Goal: Check status: Check status

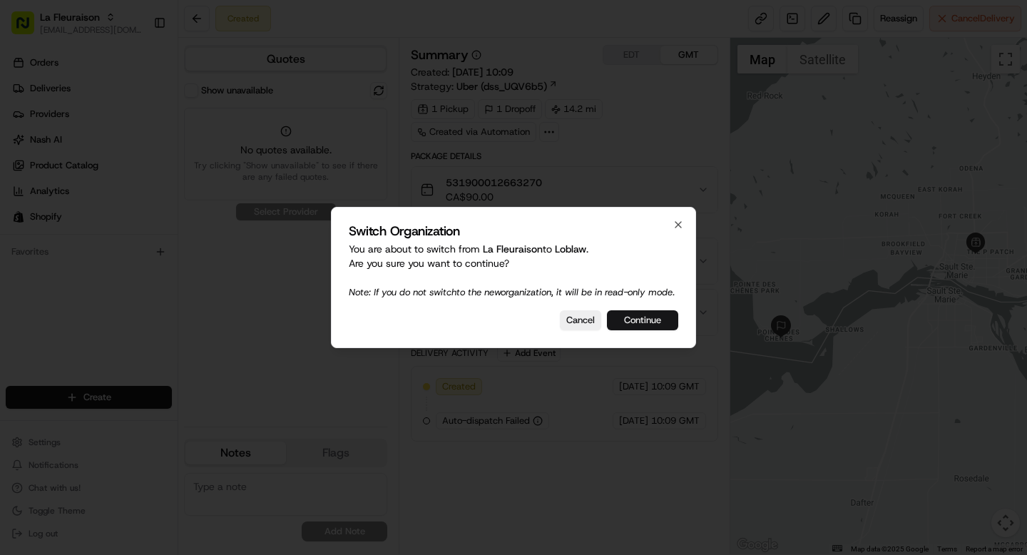
click at [648, 326] on button "Continue" at bounding box center [642, 320] width 71 height 20
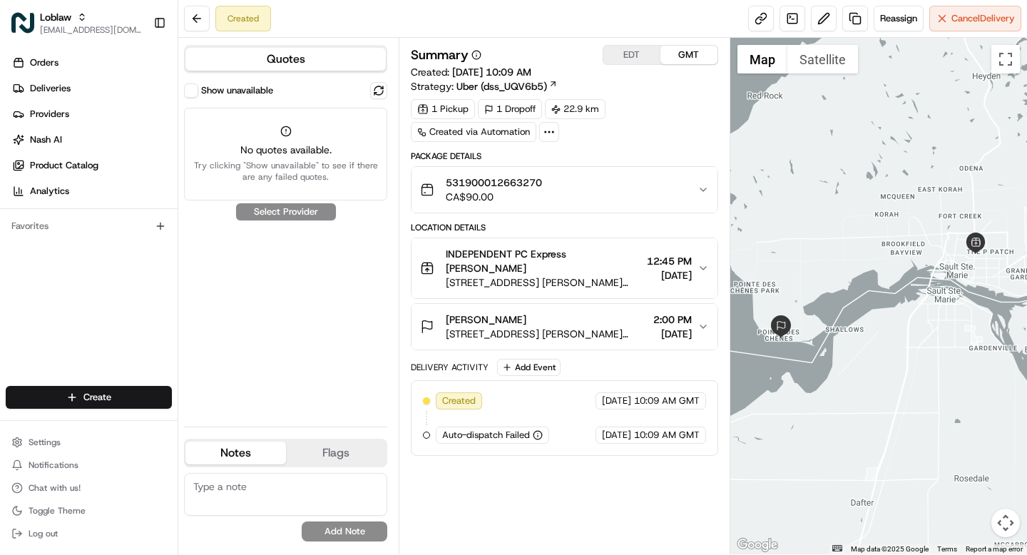
click at [191, 94] on button "Show unavailable" at bounding box center [191, 90] width 14 height 14
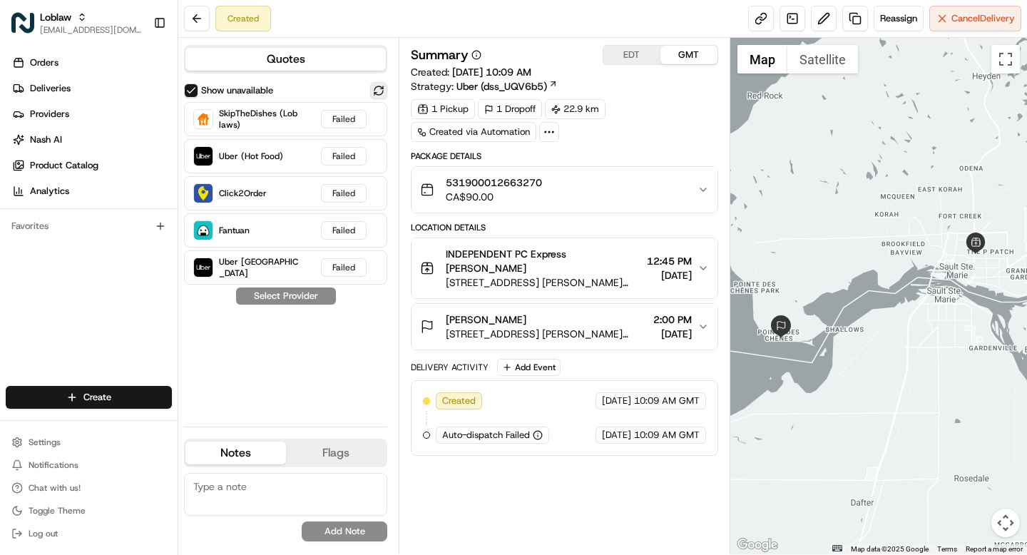
click at [382, 91] on button at bounding box center [378, 90] width 17 height 17
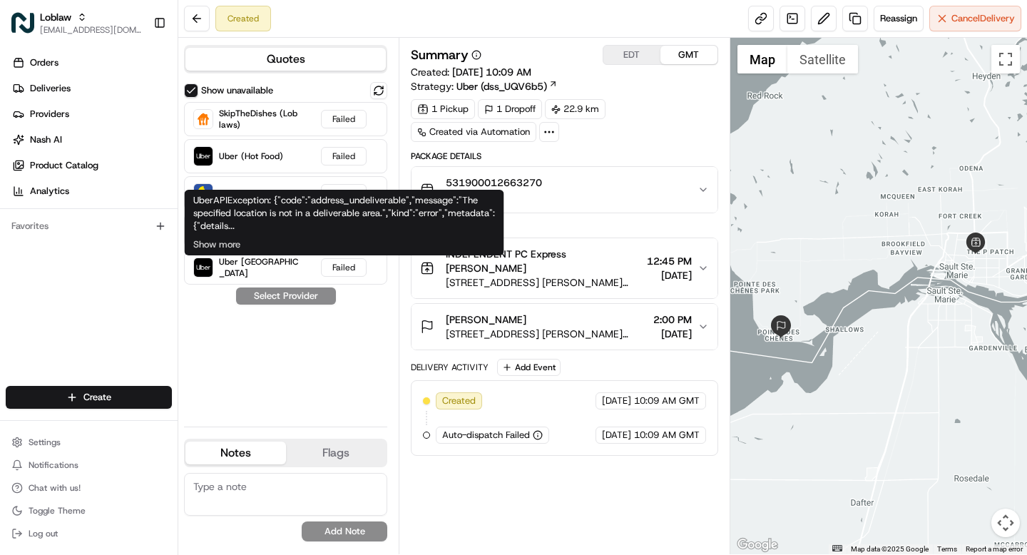
drag, startPoint x: 459, startPoint y: 198, endPoint x: 474, endPoint y: 198, distance: 14.3
click at [466, 198] on div "UberAPIException: {"code":"address_undeliverable","message":"The specified loca…" at bounding box center [345, 223] width 320 height 66
drag, startPoint x: 474, startPoint y: 198, endPoint x: 388, endPoint y: 220, distance: 88.2
click at [388, 220] on div "UberAPIException: {"code":"address_undeliverable","message":"The specified loca…" at bounding box center [345, 223] width 320 height 66
click at [485, 205] on div "UberAPIException: {"code":"address_undeliverable","message":"The specified loca…" at bounding box center [345, 223] width 320 height 66
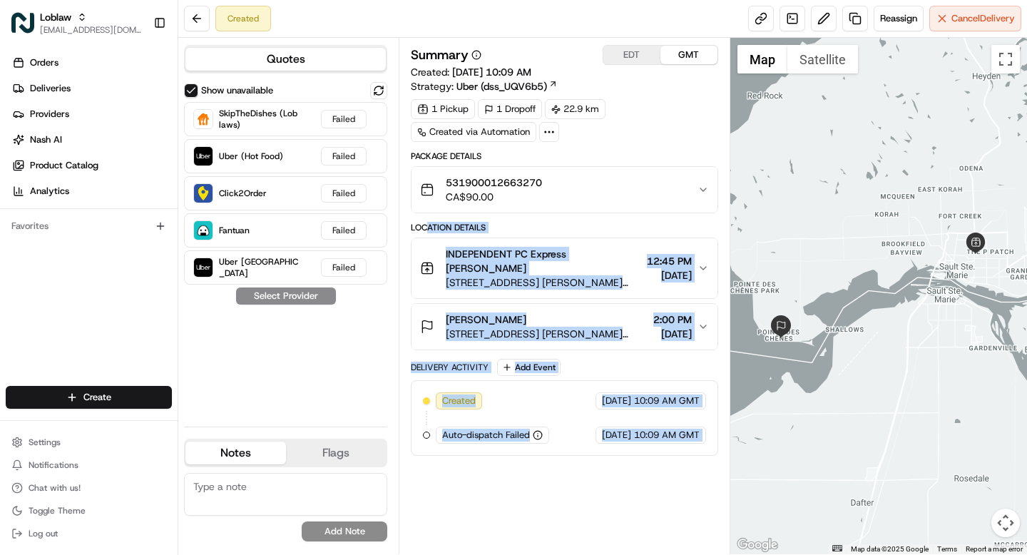
drag, startPoint x: 459, startPoint y: 199, endPoint x: 429, endPoint y: 225, distance: 38.9
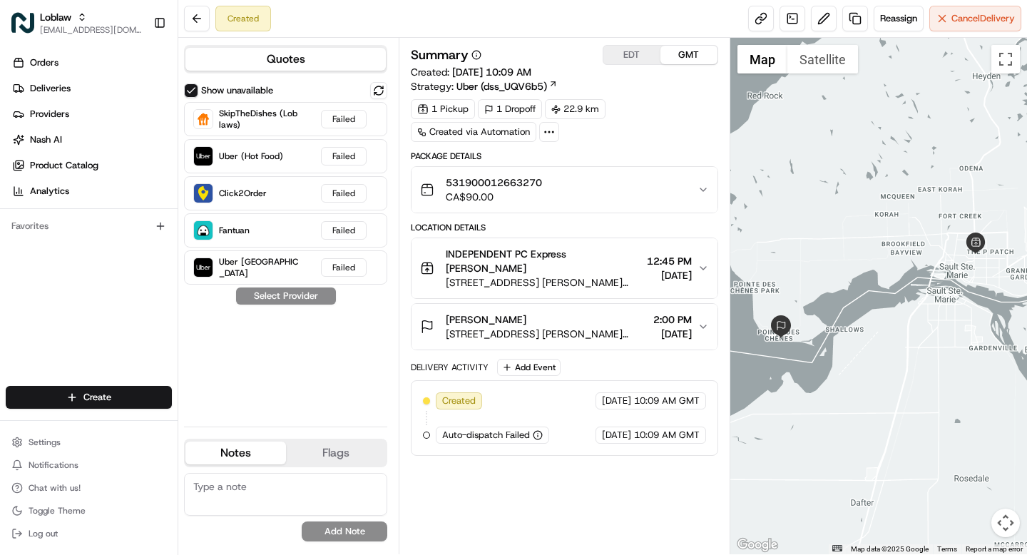
click at [317, 358] on div "Show unavailable SkipTheDishes (Loblaws) Failed Uber (Hot Food) Failed Click2Or…" at bounding box center [285, 248] width 203 height 333
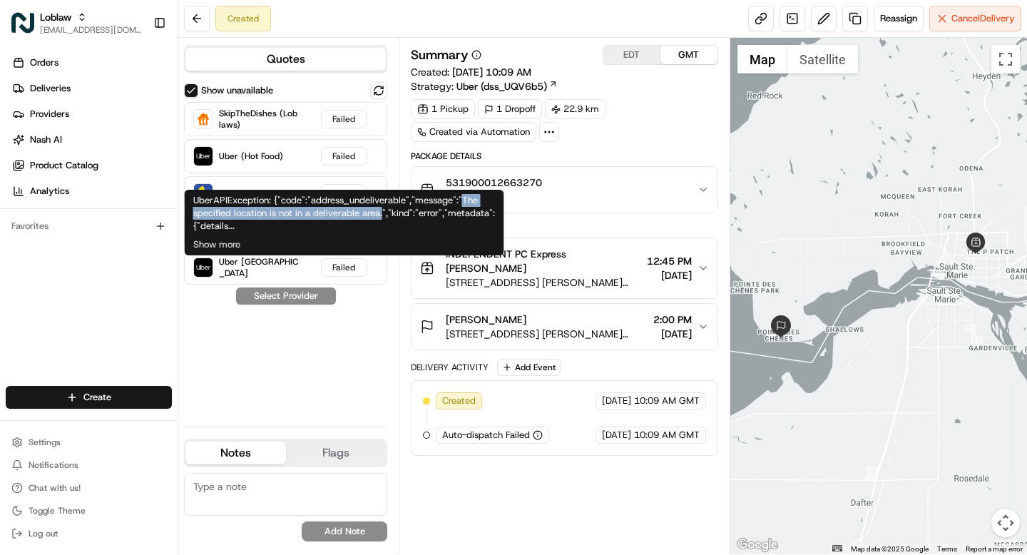
drag, startPoint x: 459, startPoint y: 195, endPoint x: 383, endPoint y: 215, distance: 78.0
click at [383, 215] on div "UberAPIException: {"code":"address_undeliverable","message":"The specified loca…" at bounding box center [345, 223] width 320 height 66
copy div "The specified location is not in a deliverable area."
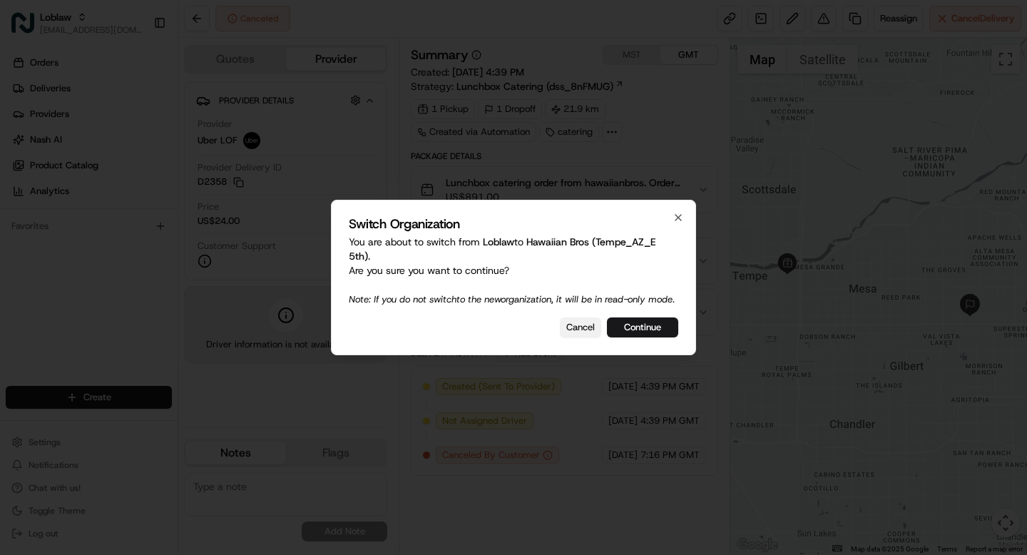
click at [575, 333] on button "Cancel" at bounding box center [580, 327] width 41 height 20
